Goal: Check status

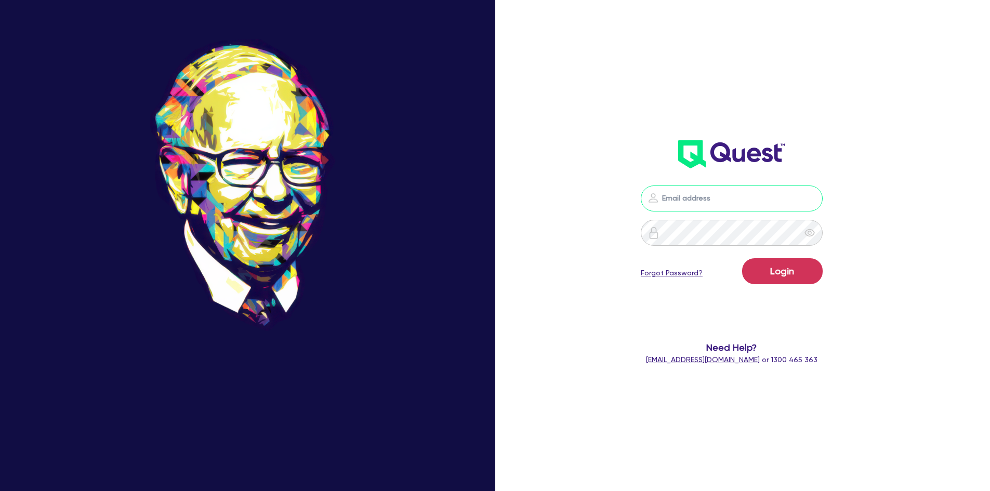
click at [740, 193] on input "email" at bounding box center [731, 198] width 182 height 26
type input "jake.pointer@quest.finance"
click at [742, 258] on button "Login" at bounding box center [782, 271] width 81 height 26
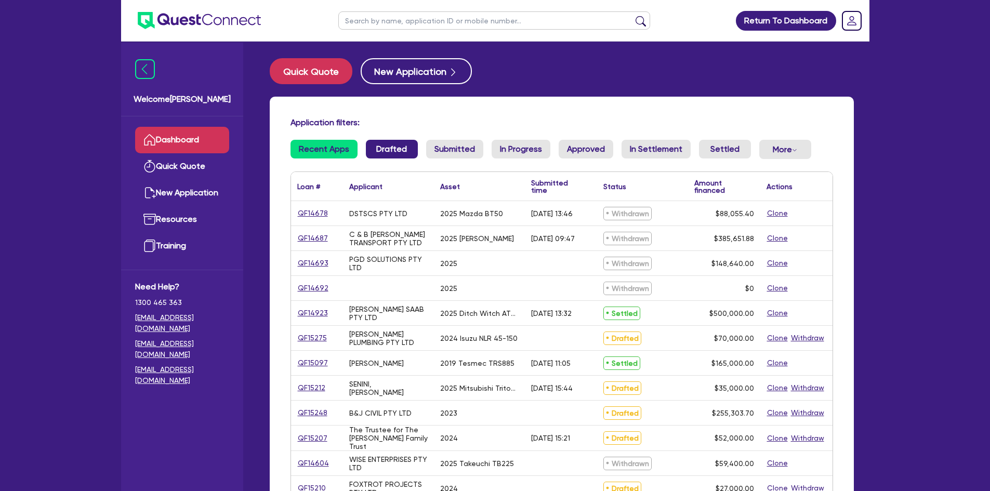
click at [395, 150] on link "Drafted" at bounding box center [392, 149] width 52 height 19
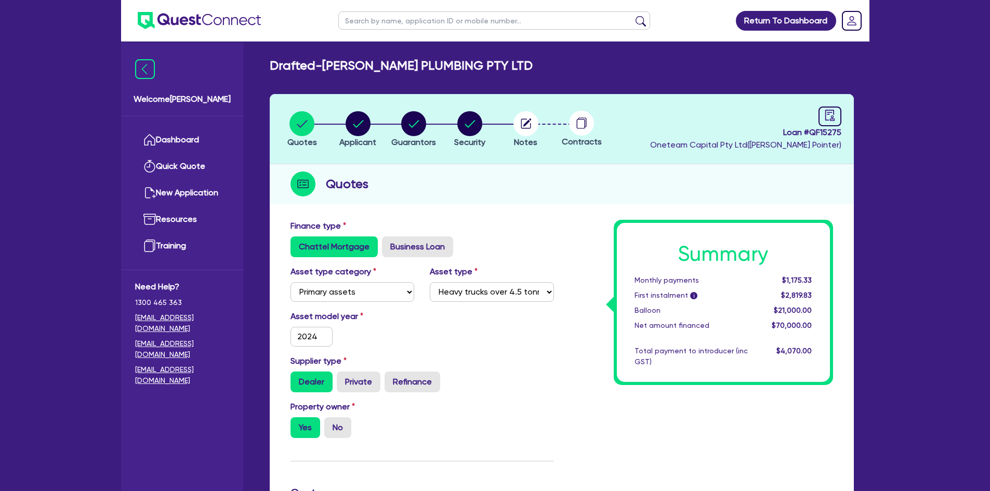
select select "PRIMARY_ASSETS"
select select "HEAVY_TRUCKS"
